Goal: Task Accomplishment & Management: Find specific page/section

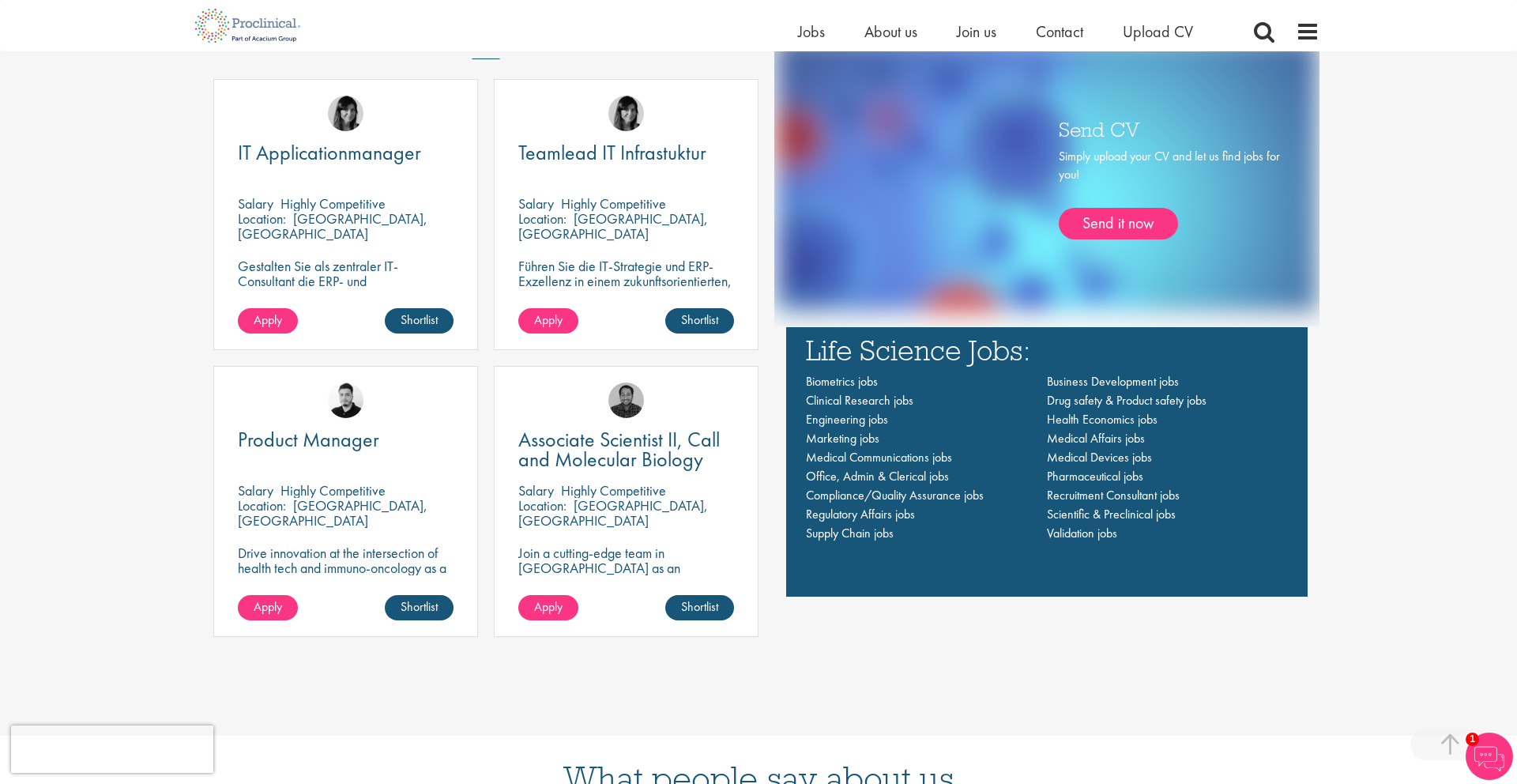
scroll to position [1181, 0]
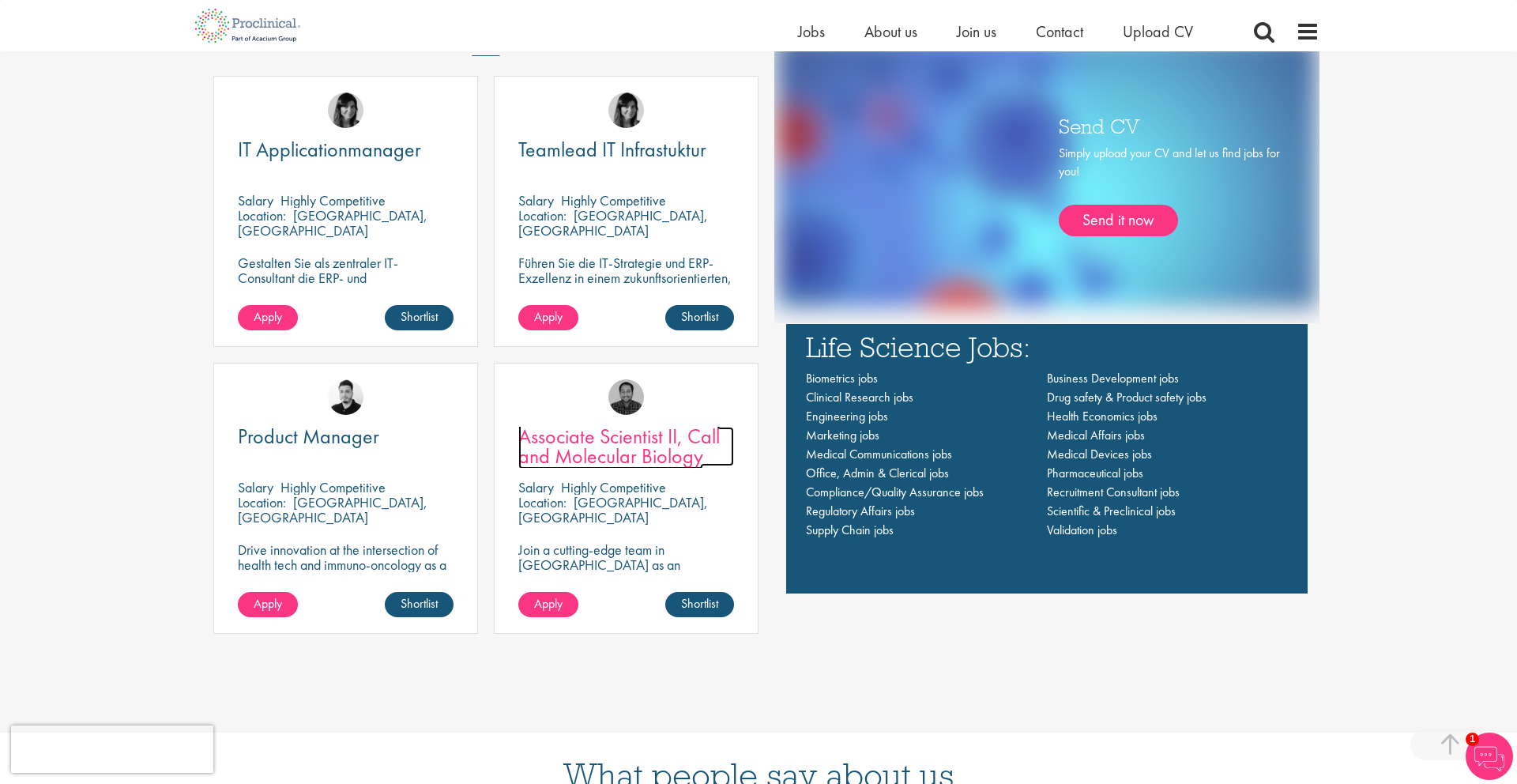
click at [673, 451] on span "Associate Scientist II, Call and Molecular Biology" at bounding box center [619, 446] width 202 height 46
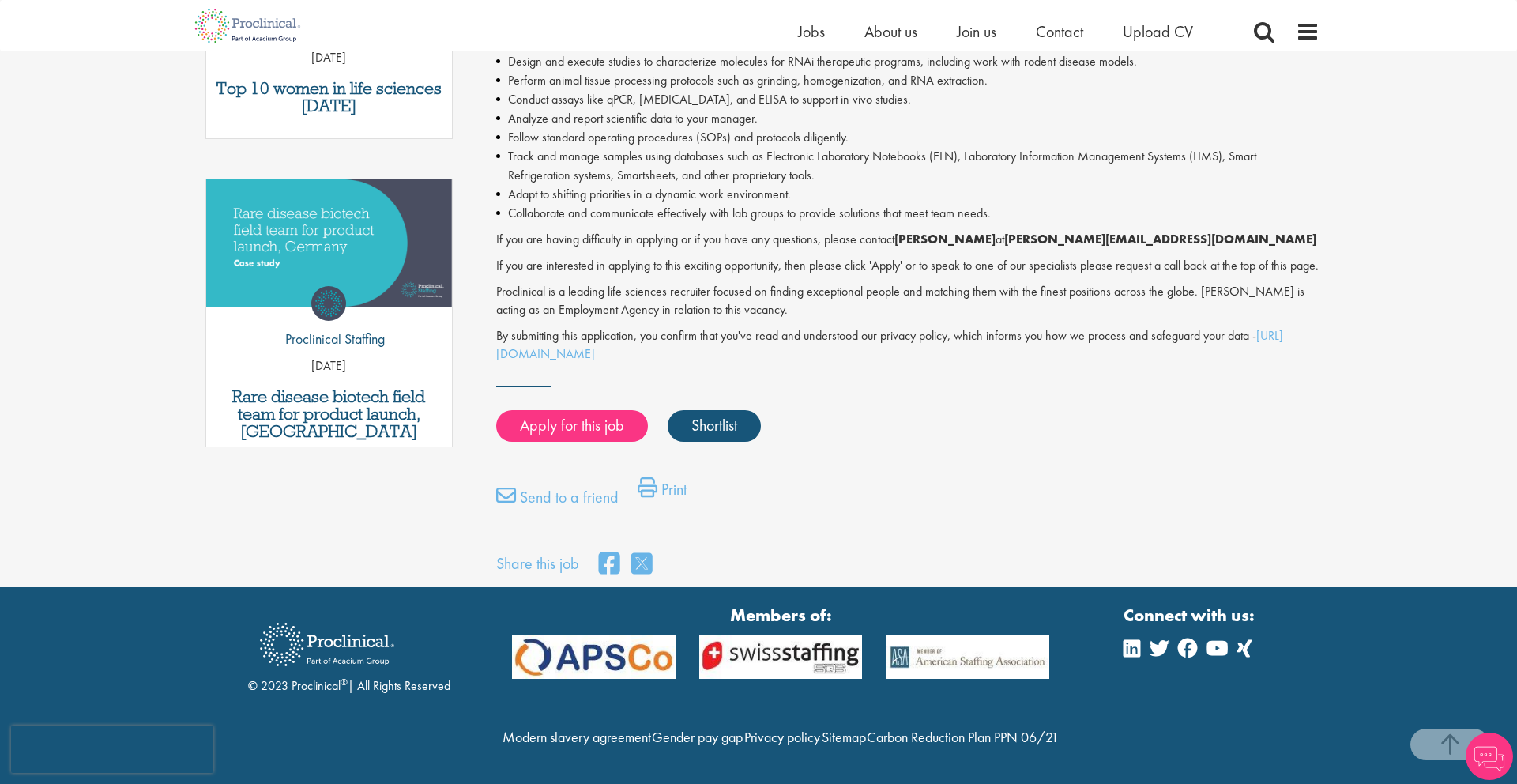
scroll to position [756, 0]
click at [812, 33] on span "Jobs" at bounding box center [811, 31] width 27 height 20
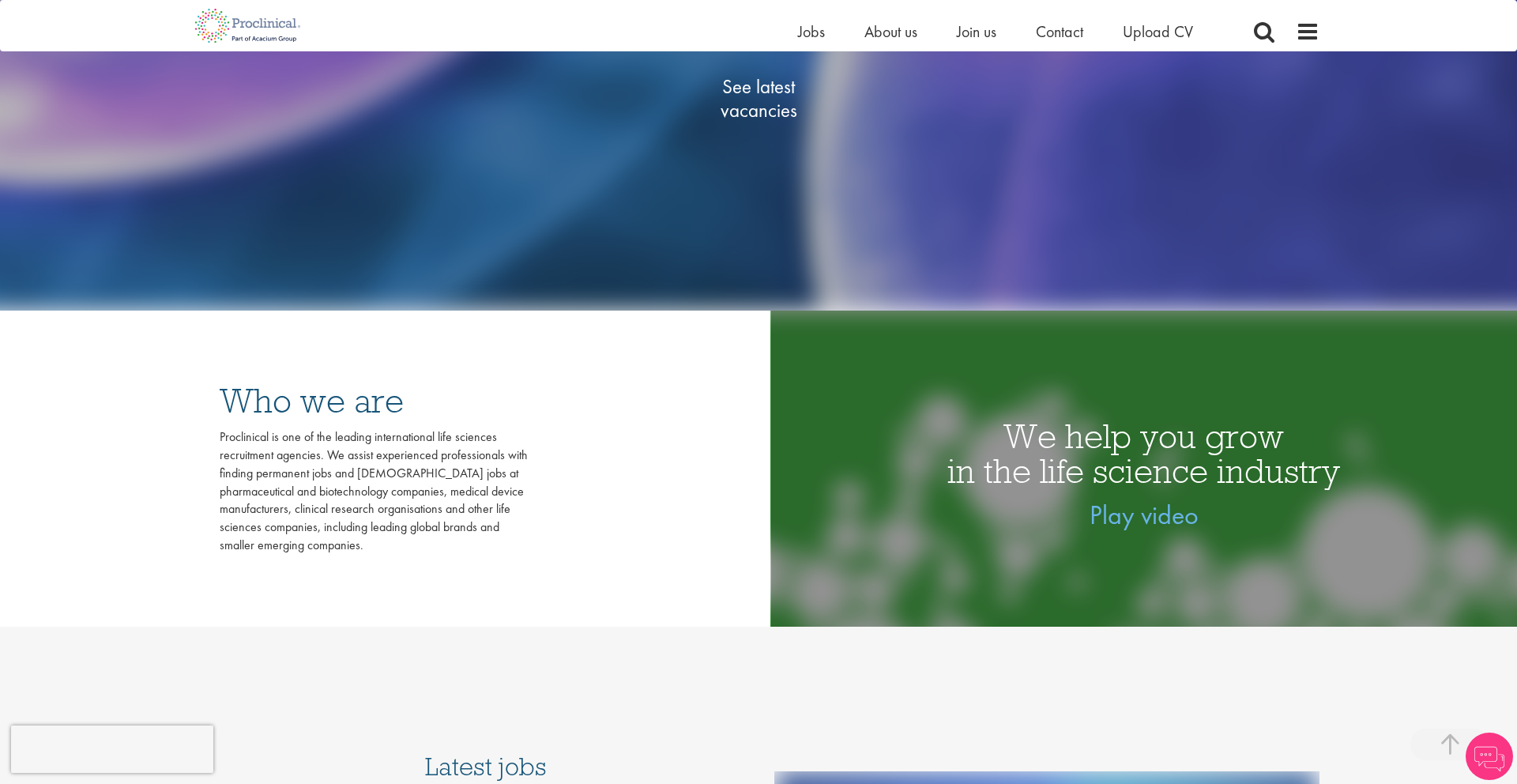
scroll to position [442, 0]
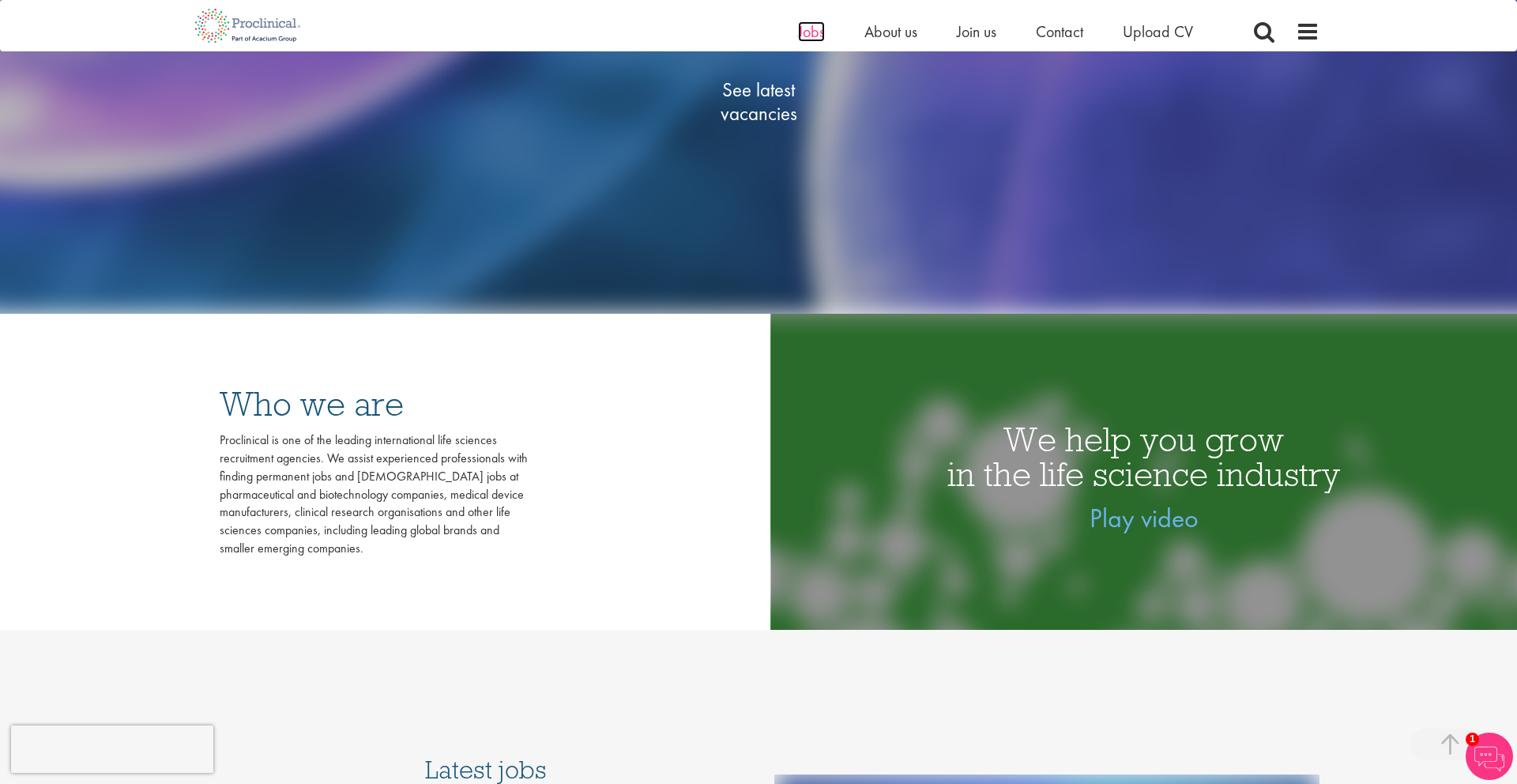
click at [806, 28] on span "Jobs" at bounding box center [811, 31] width 27 height 20
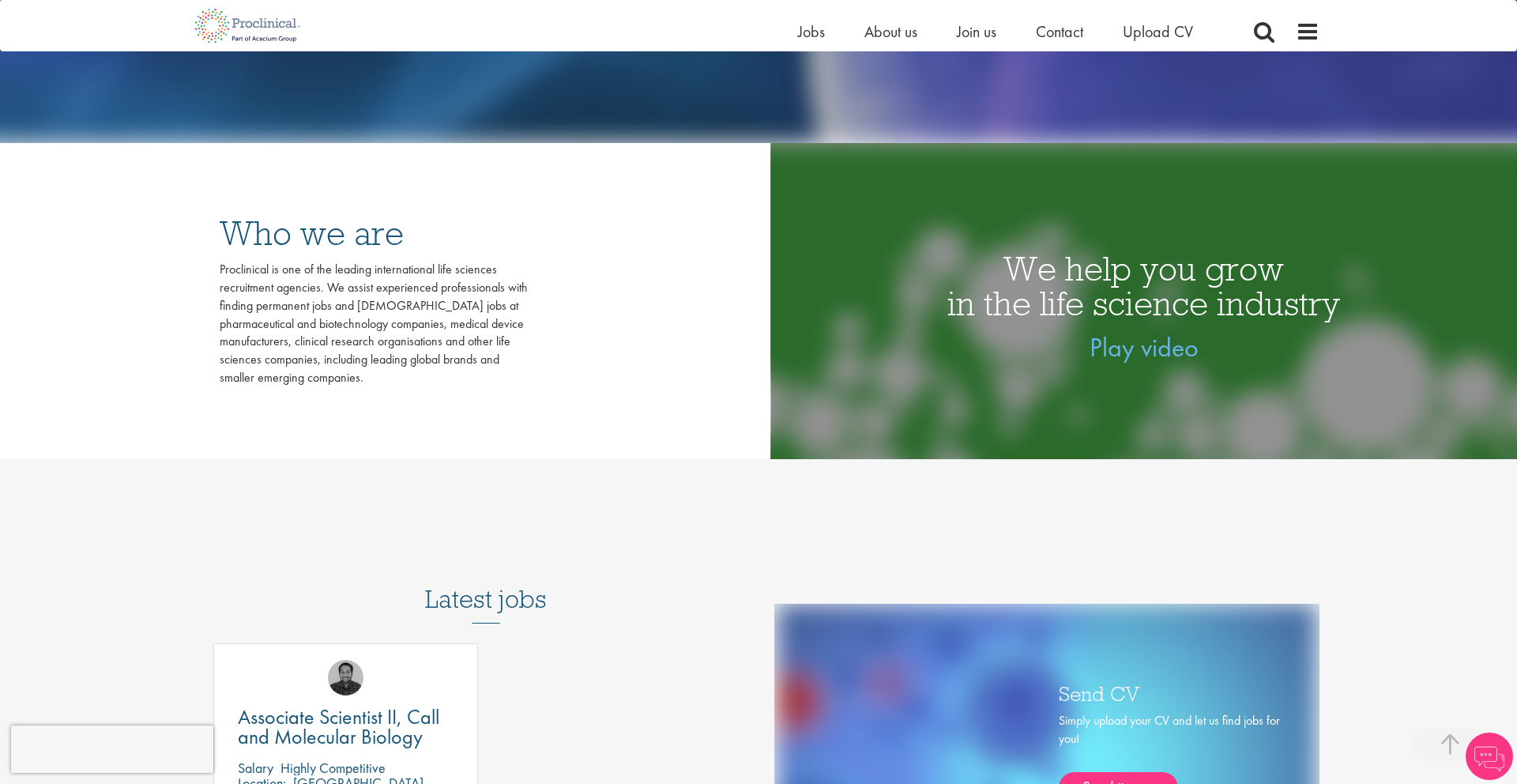
scroll to position [154, 0]
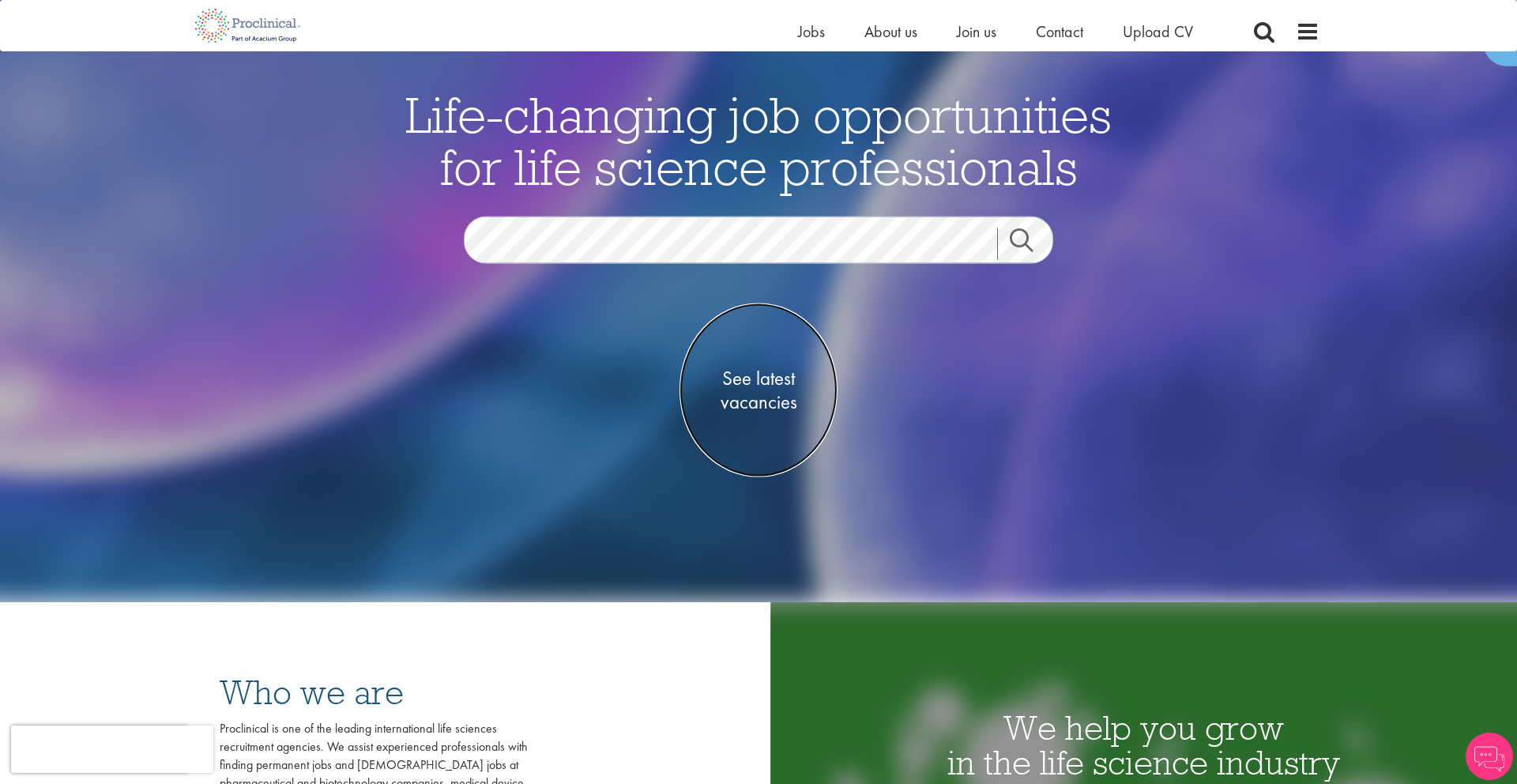
click at [752, 377] on span "See latest vacancies" at bounding box center [759, 390] width 158 height 47
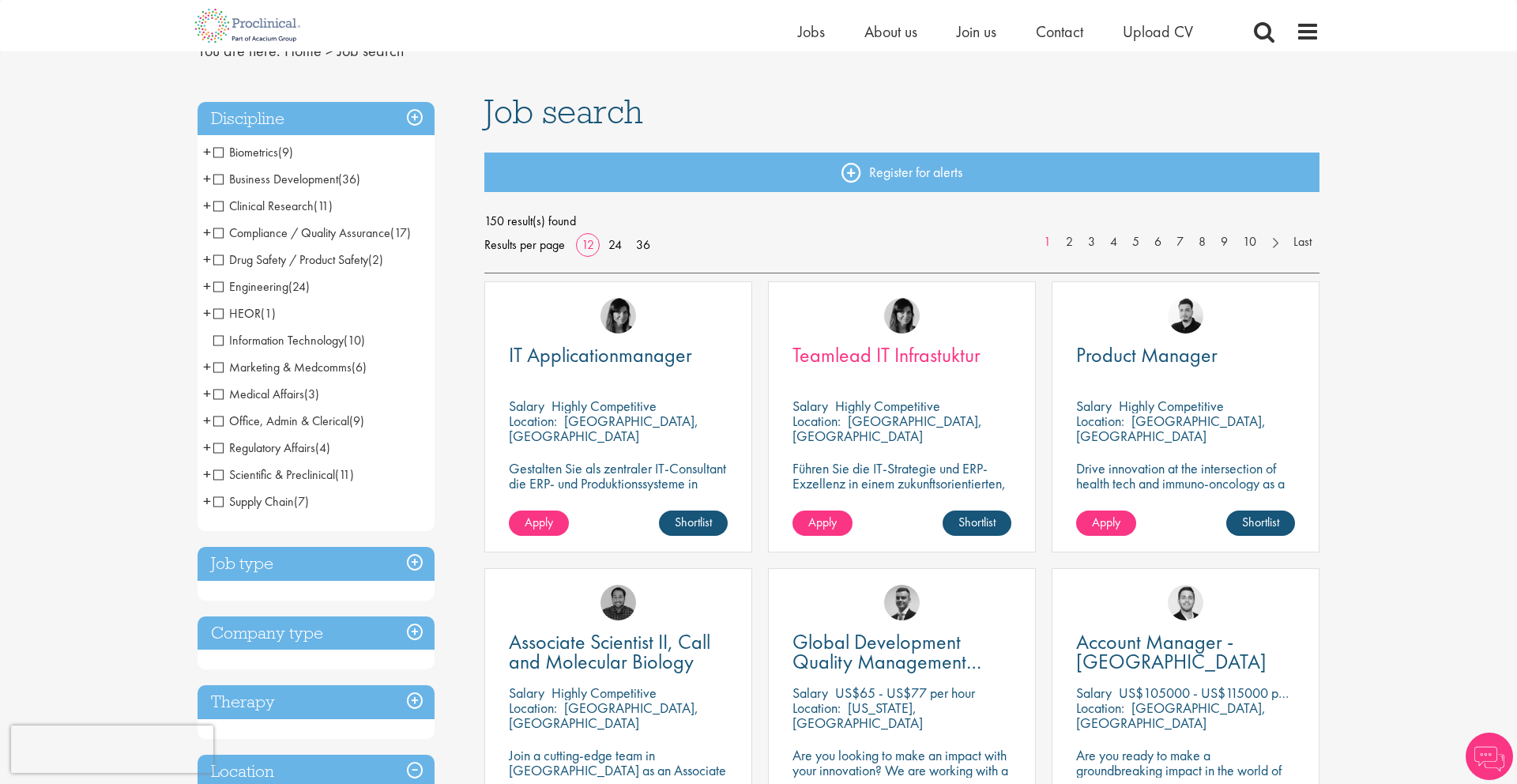
scroll to position [80, 0]
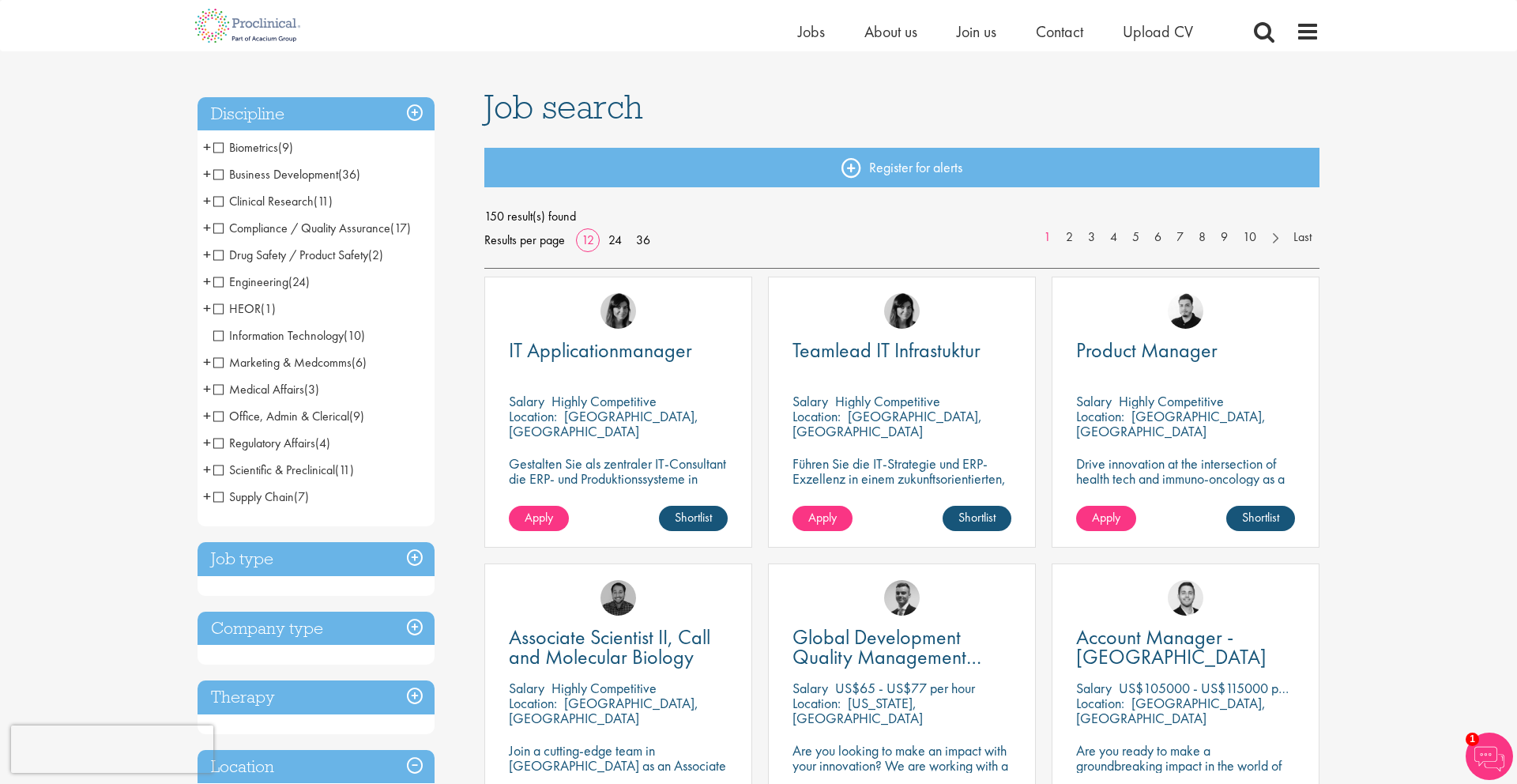
click at [220, 202] on span "Clinical Research" at bounding box center [263, 201] width 100 height 16
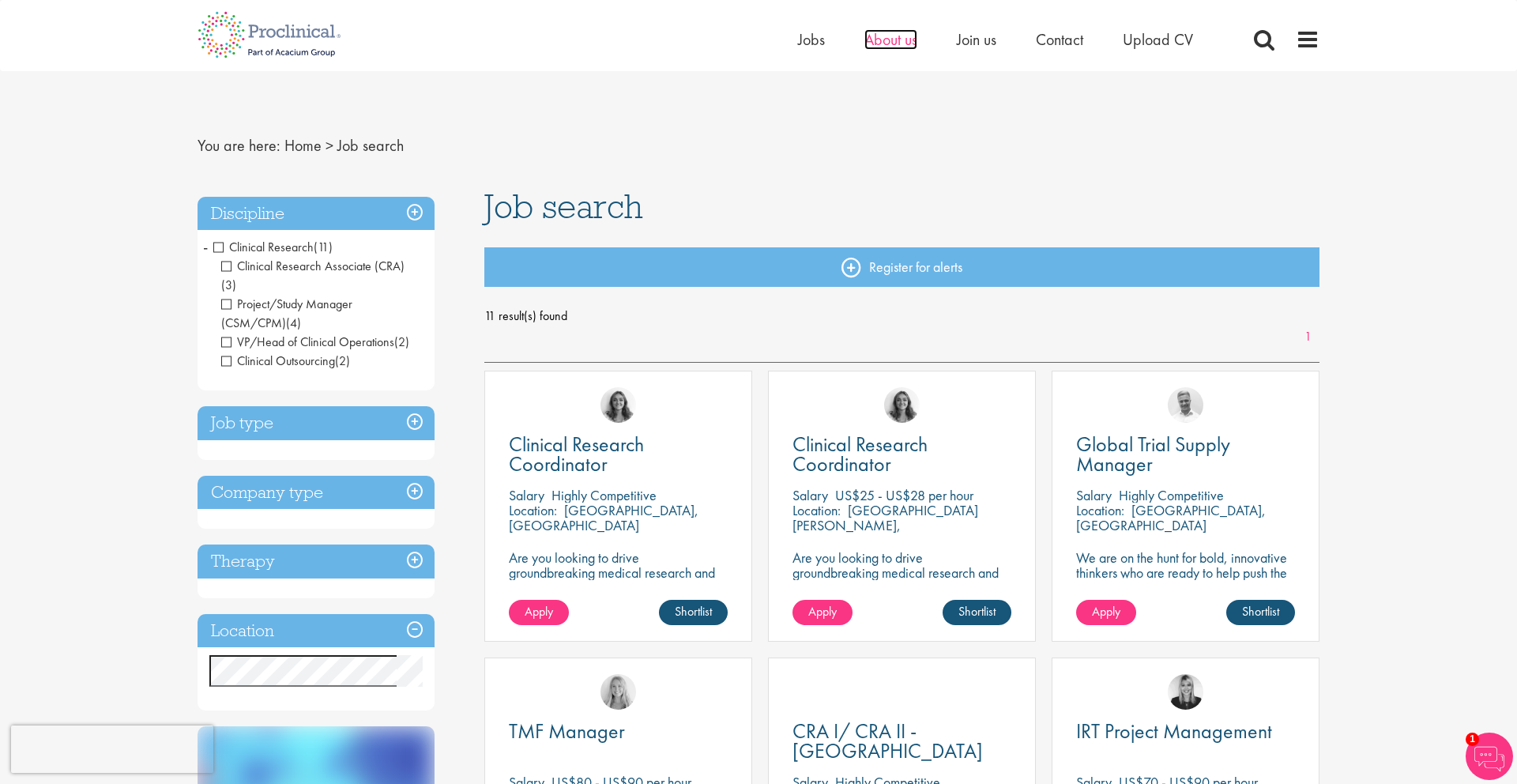
click at [893, 47] on span "About us" at bounding box center [891, 39] width 53 height 20
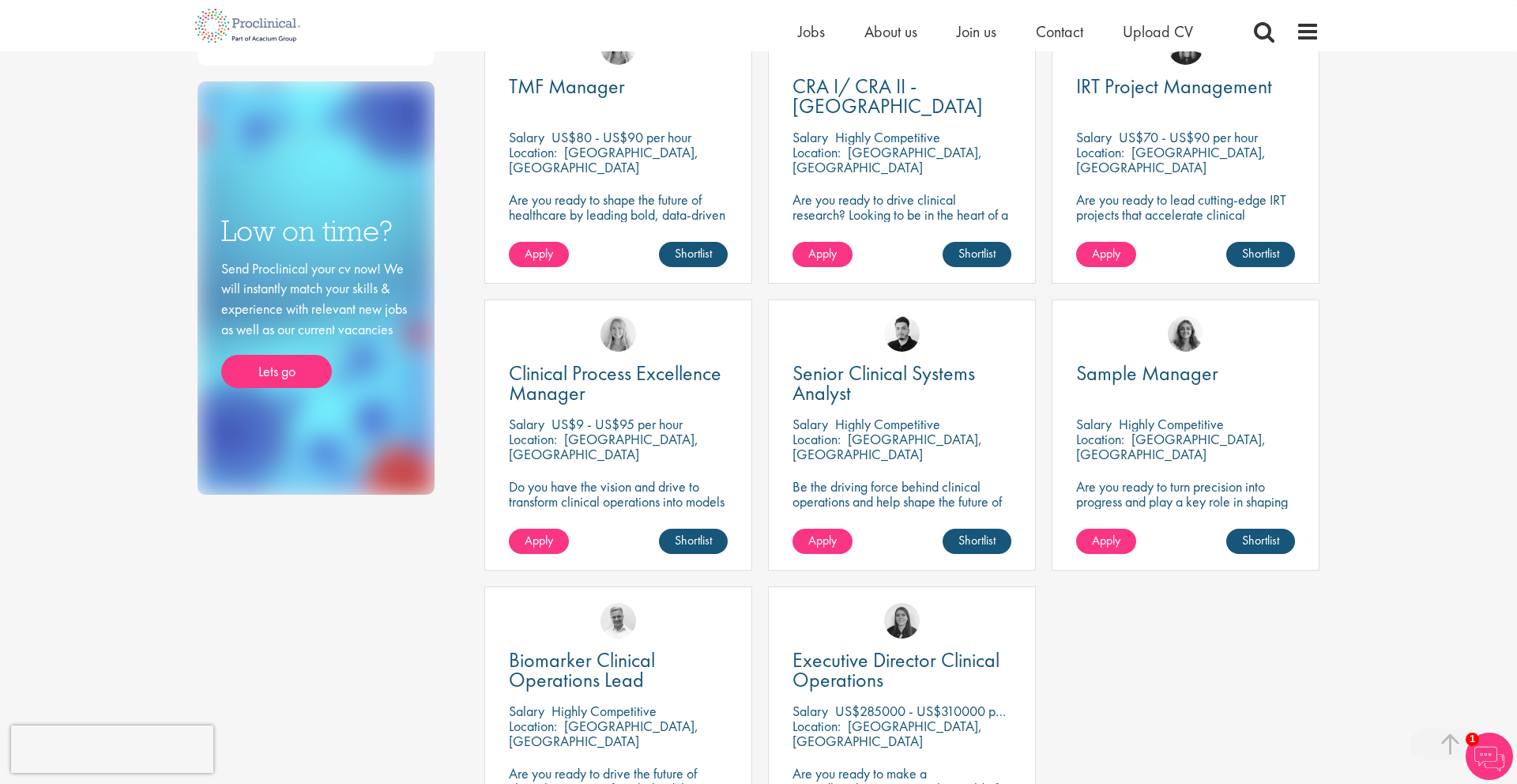
scroll to position [499, 0]
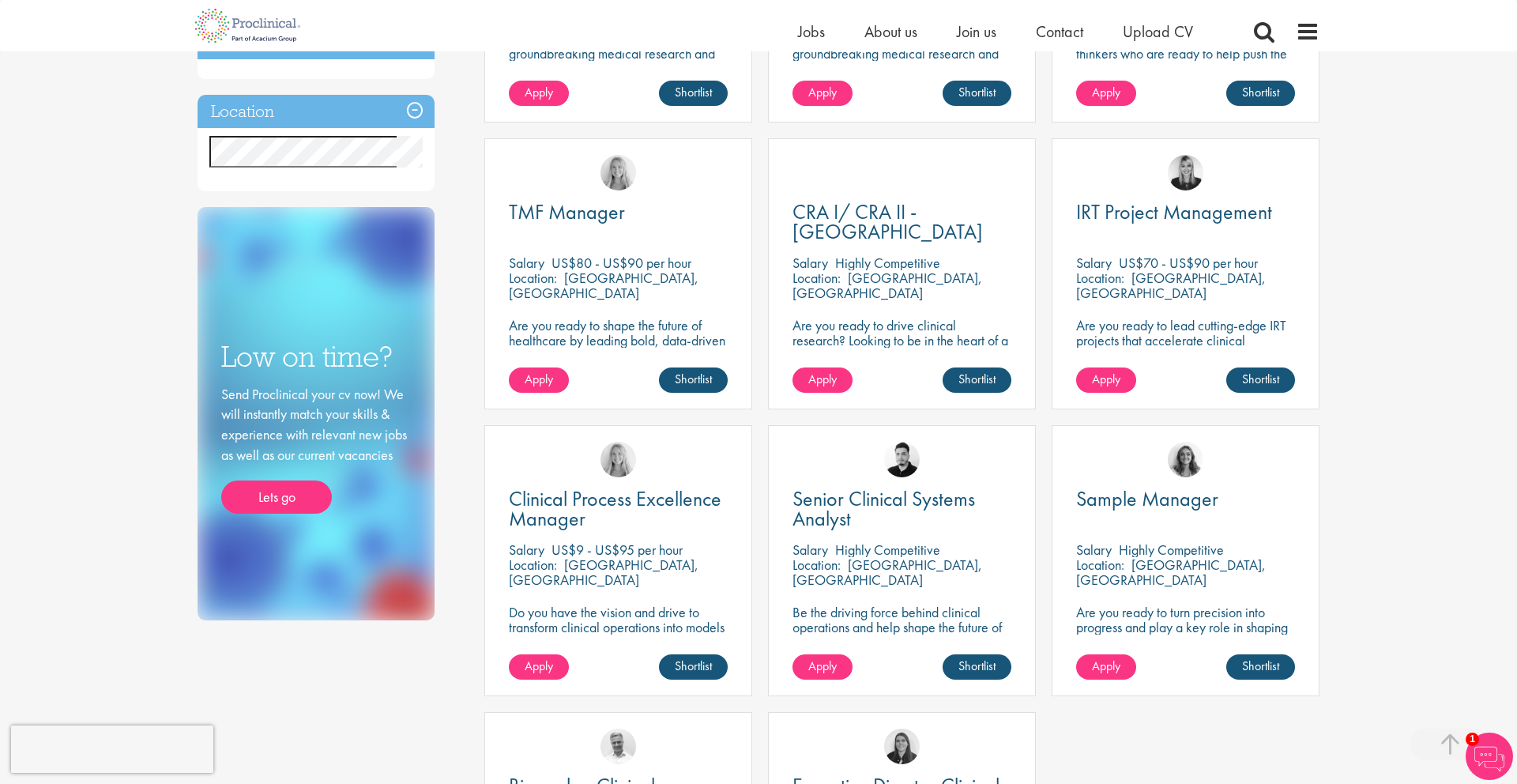
click at [125, 209] on div "You are here: Home > Job search Discipline Clinical Research (11) - + Clinical …" at bounding box center [758, 526] width 1517 height 2051
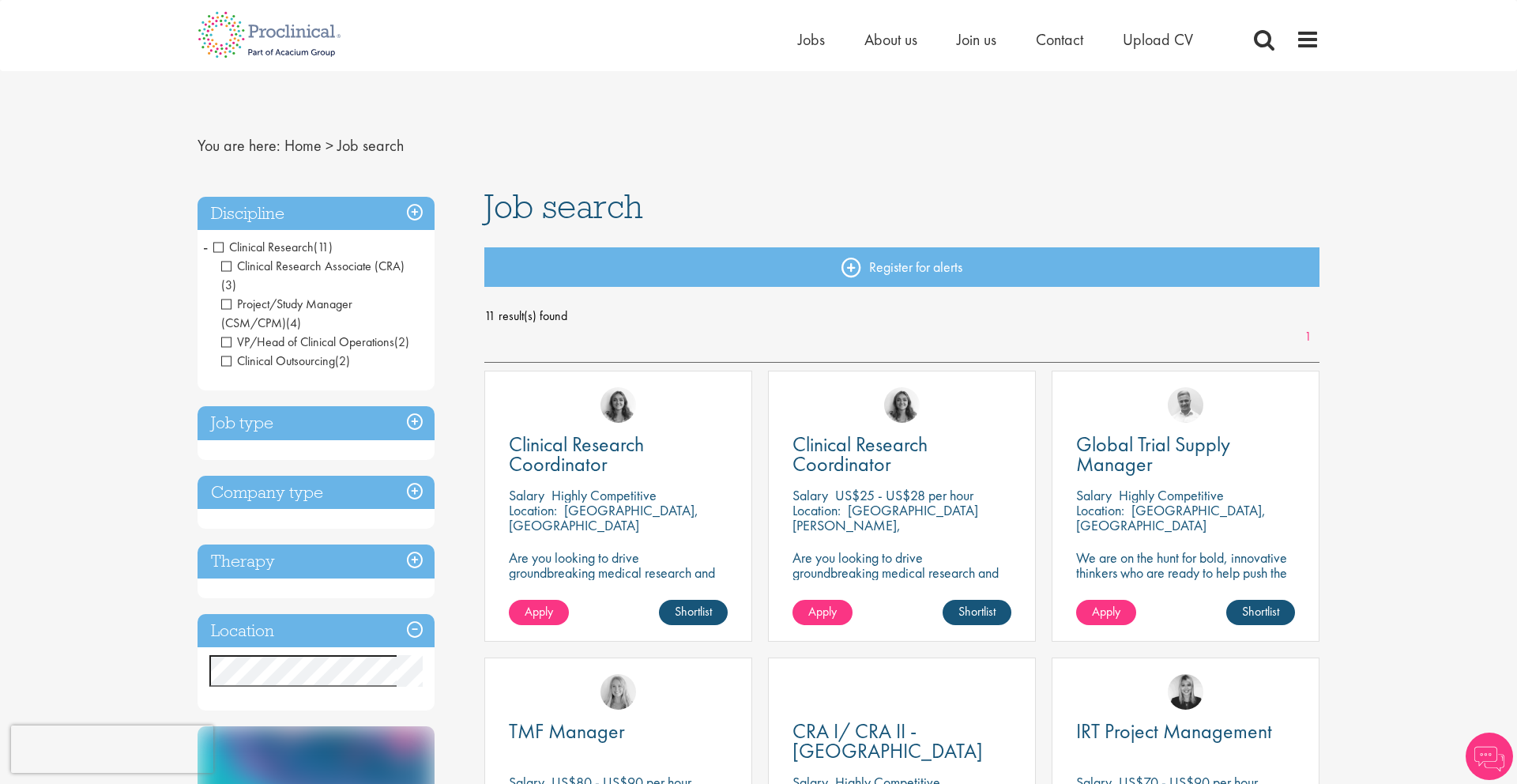
click at [218, 246] on span "Clinical Research" at bounding box center [263, 246] width 100 height 16
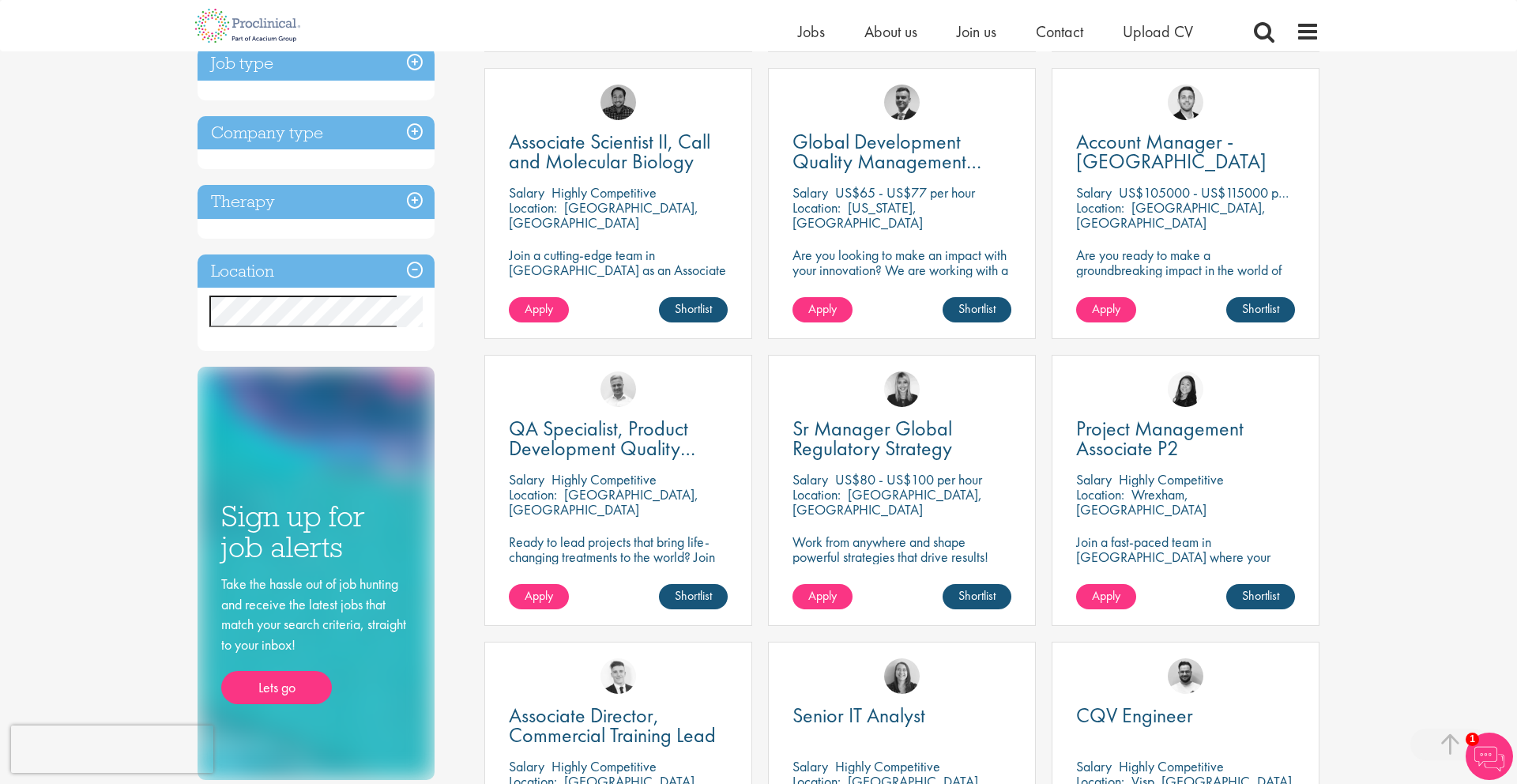
scroll to position [585, 0]
